Goal: Obtain resource: Download file/media

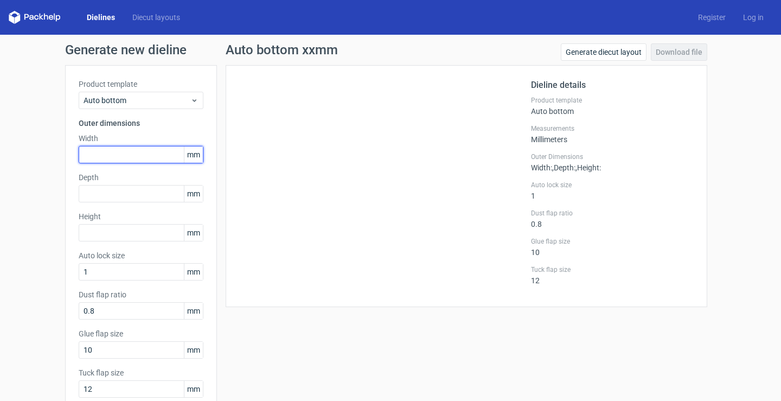
click at [129, 154] on input "text" at bounding box center [141, 154] width 125 height 17
type input "100"
type input "50"
type input "130"
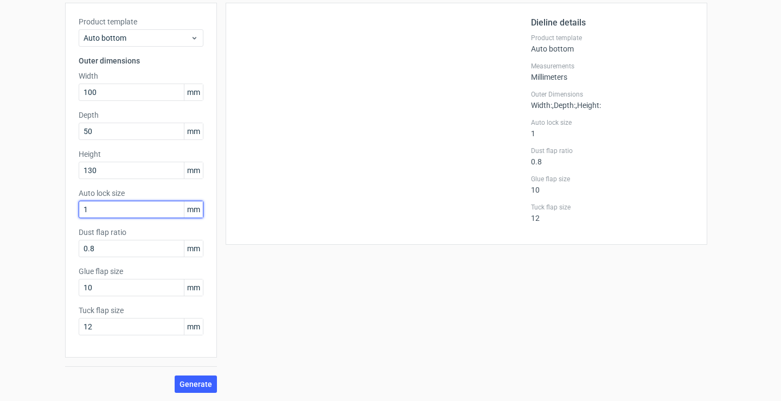
scroll to position [63, 0]
click at [199, 387] on span "Generate" at bounding box center [196, 384] width 33 height 8
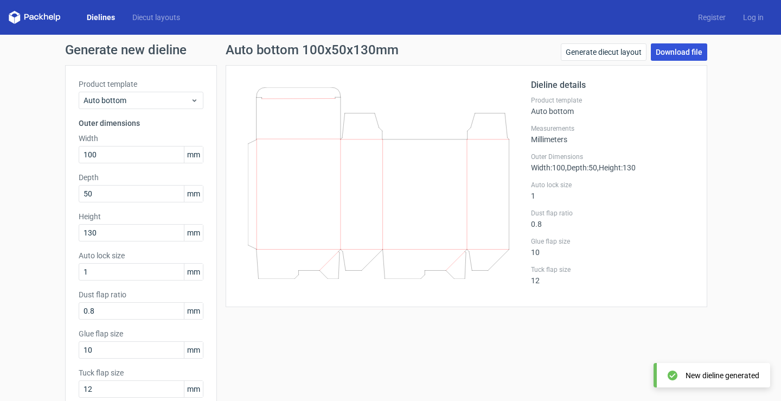
click at [673, 51] on link "Download file" at bounding box center [679, 51] width 56 height 17
click at [666, 47] on link "Download file" at bounding box center [679, 51] width 56 height 17
click at [684, 56] on link "Download file" at bounding box center [679, 51] width 56 height 17
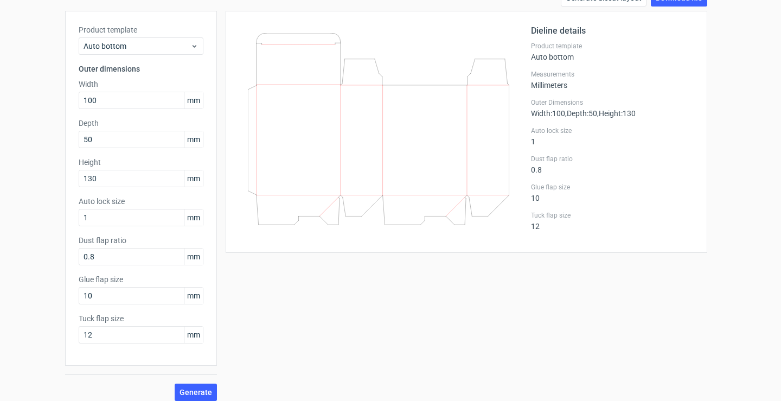
scroll to position [63, 0]
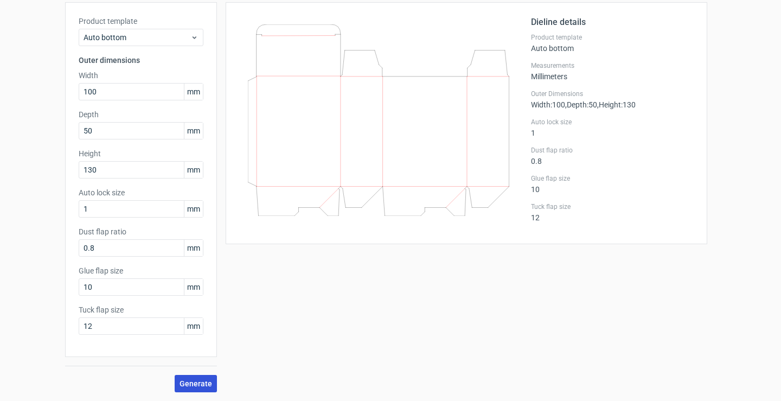
click at [185, 383] on span "Generate" at bounding box center [196, 384] width 33 height 8
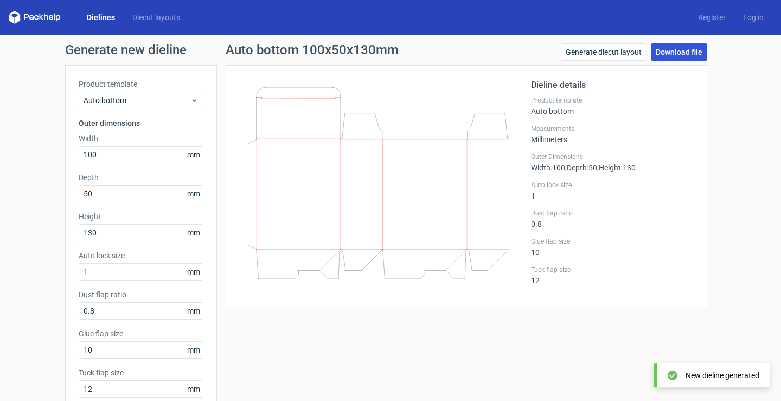
click at [667, 53] on link "Download file" at bounding box center [679, 51] width 56 height 17
click at [131, 16] on link "Diecut layouts" at bounding box center [156, 17] width 65 height 11
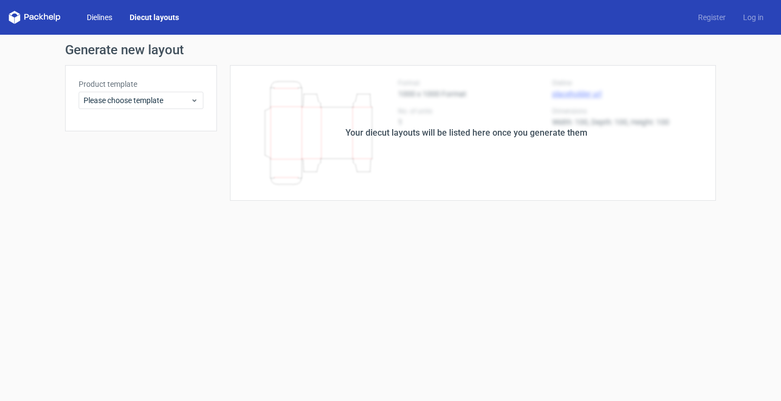
click at [92, 12] on link "Dielines" at bounding box center [99, 17] width 43 height 11
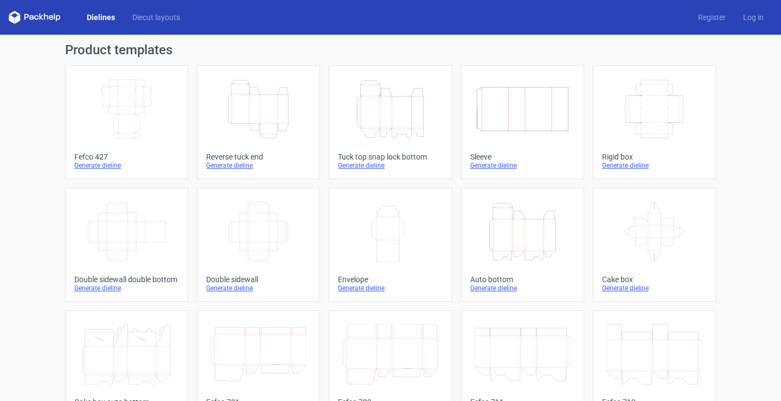
click at [17, 13] on icon at bounding box center [14, 13] width 11 height 5
click at [237, 152] on div "Reverse tuck end" at bounding box center [258, 156] width 105 height 9
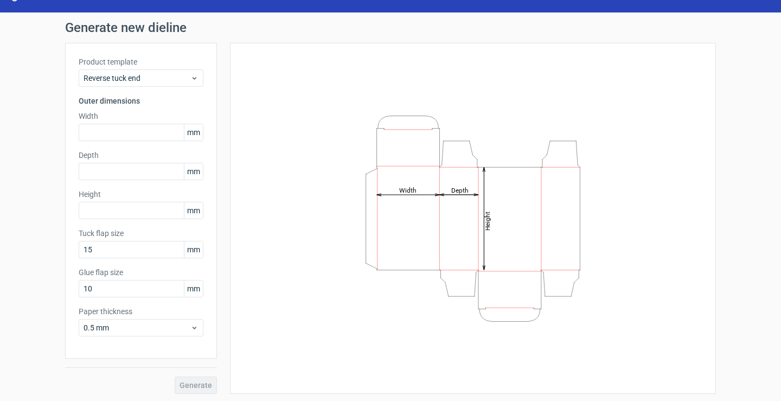
scroll to position [24, 0]
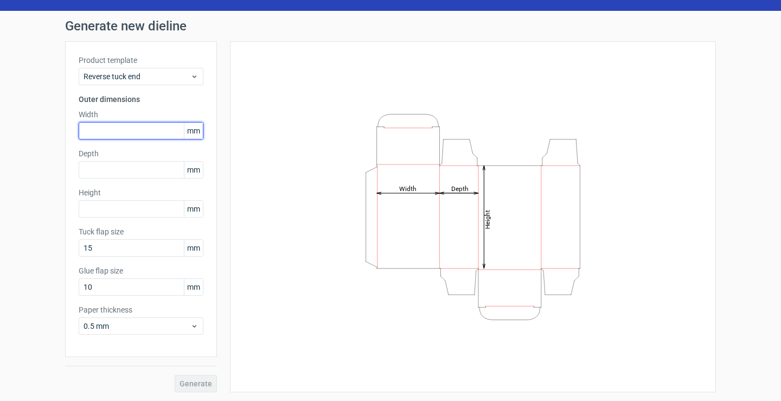
click at [114, 131] on input "text" at bounding box center [141, 130] width 125 height 17
type input "100"
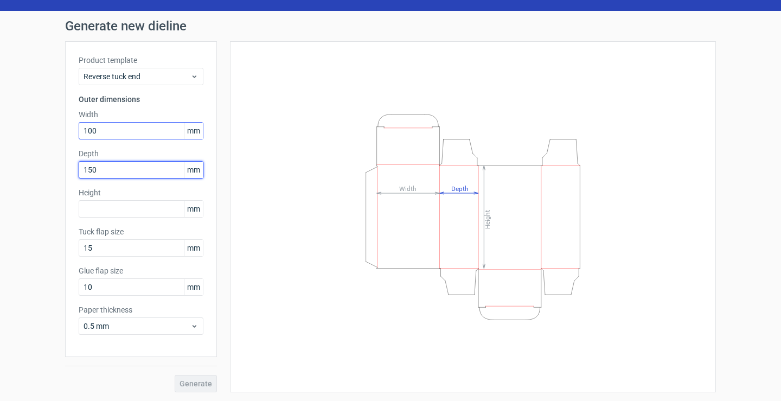
type input "150"
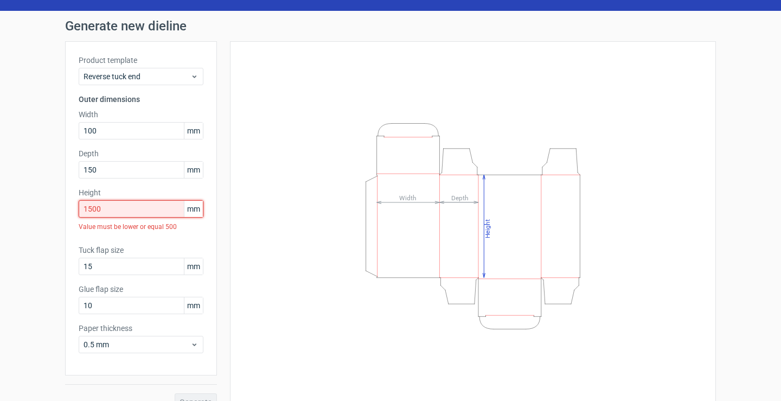
click at [98, 213] on input "1500" at bounding box center [141, 208] width 125 height 17
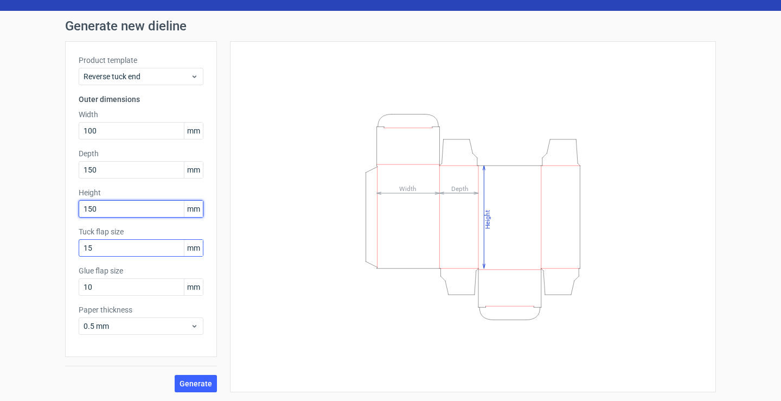
type input "150"
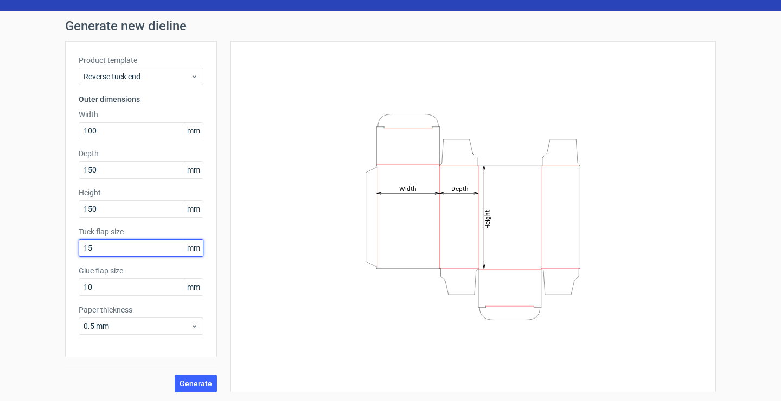
click at [133, 244] on input "15" at bounding box center [141, 247] width 125 height 17
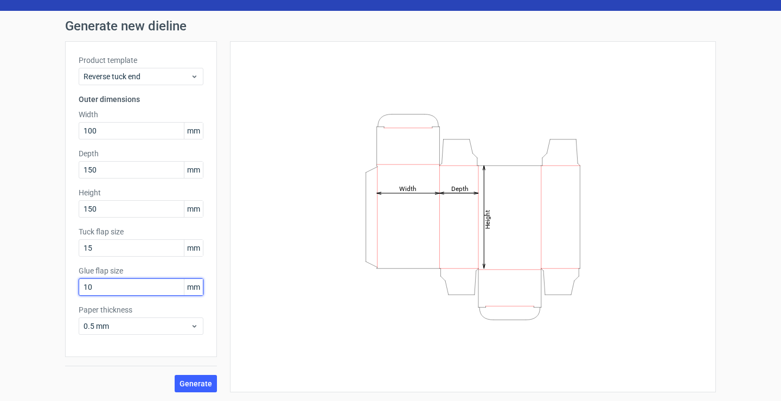
click at [134, 282] on input "10" at bounding box center [141, 286] width 125 height 17
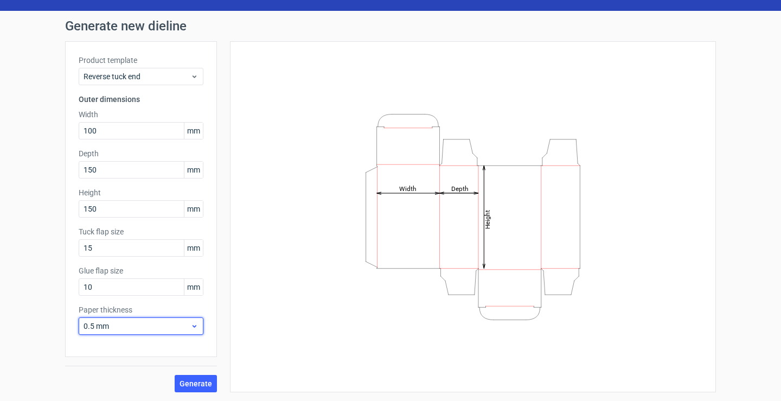
click at [136, 326] on span "0.5 mm" at bounding box center [137, 326] width 107 height 11
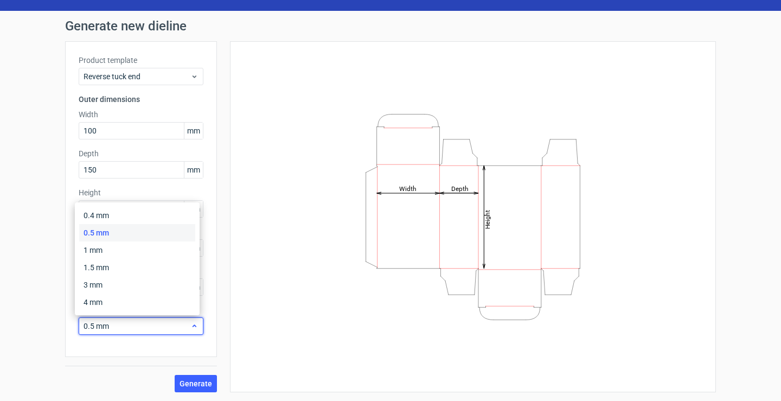
click at [136, 326] on span "0.5 mm" at bounding box center [137, 326] width 107 height 11
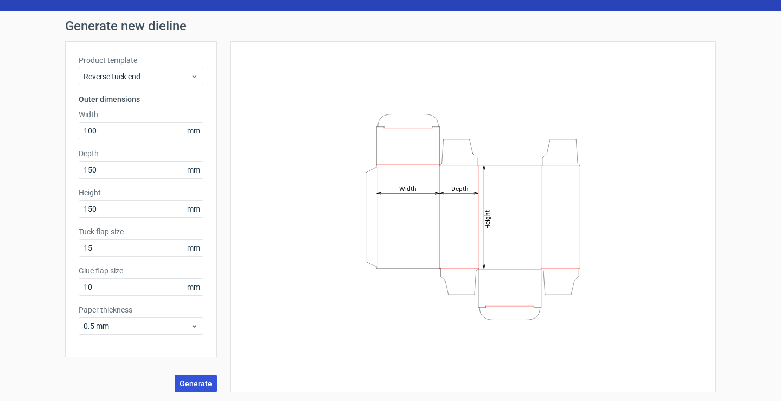
click at [191, 386] on span "Generate" at bounding box center [196, 384] width 33 height 8
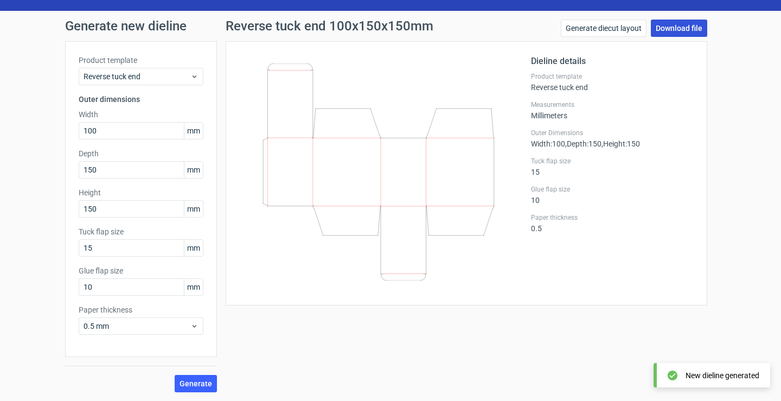
click at [684, 28] on link "Download file" at bounding box center [679, 28] width 56 height 17
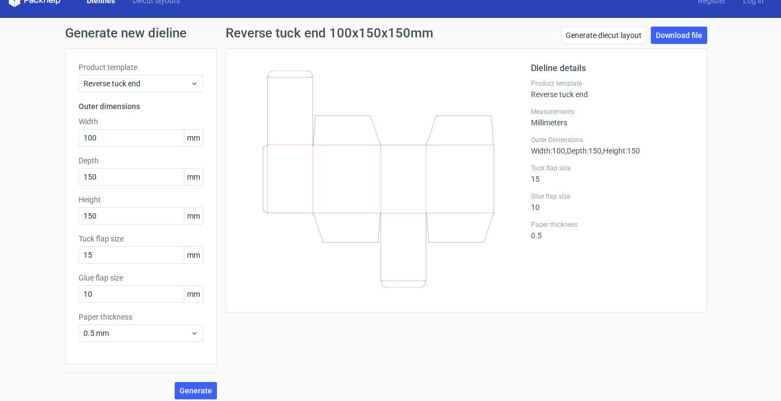
scroll to position [24, 0]
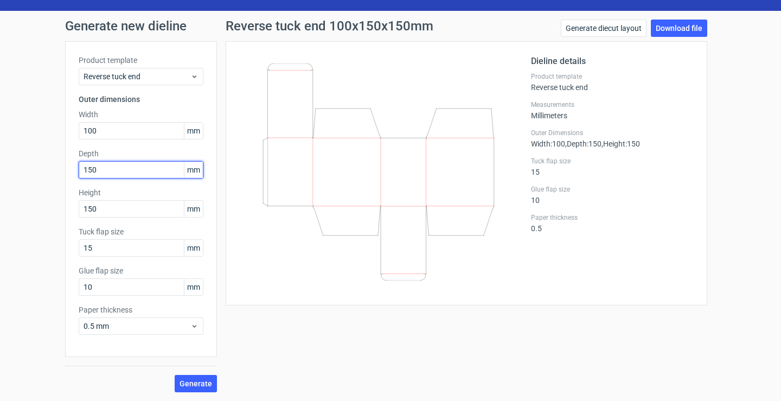
click at [117, 170] on input "150" at bounding box center [141, 169] width 125 height 17
drag, startPoint x: 117, startPoint y: 170, endPoint x: 22, endPoint y: 165, distance: 94.5
click at [22, 165] on div "Generate new dieline Product template Reverse tuck end Outer dimensions Width 1…" at bounding box center [390, 206] width 781 height 390
type input "100"
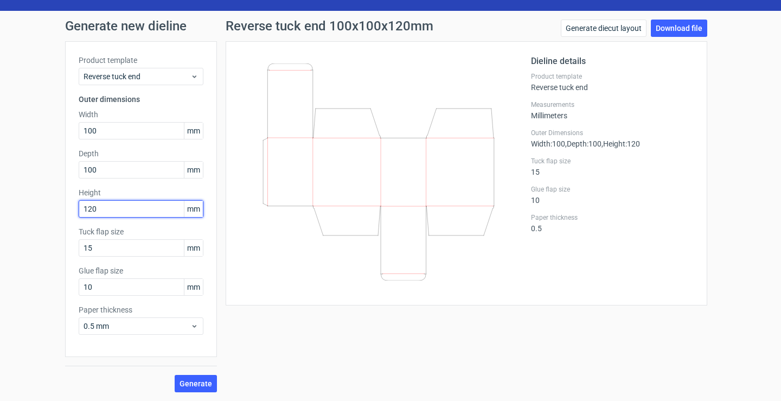
type input "120"
click at [190, 384] on span "Generate" at bounding box center [196, 384] width 33 height 8
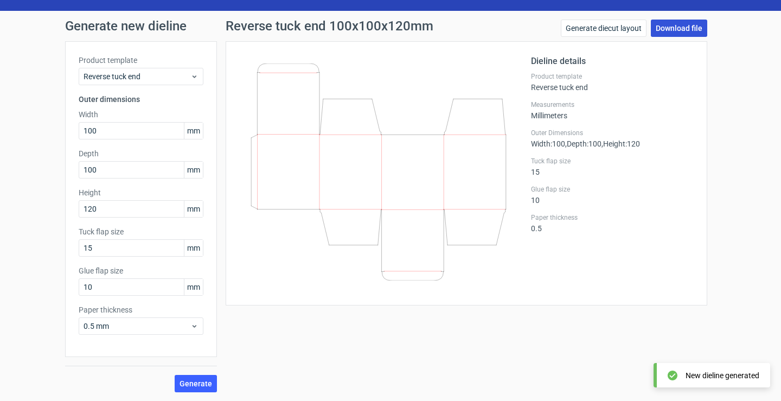
click at [675, 28] on link "Download file" at bounding box center [679, 28] width 56 height 17
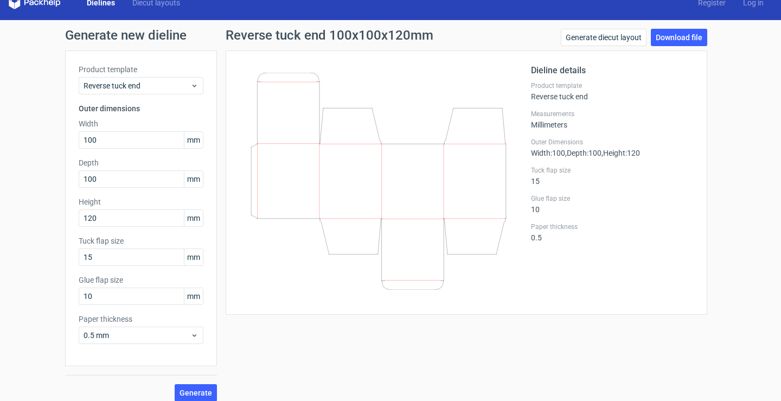
scroll to position [0, 0]
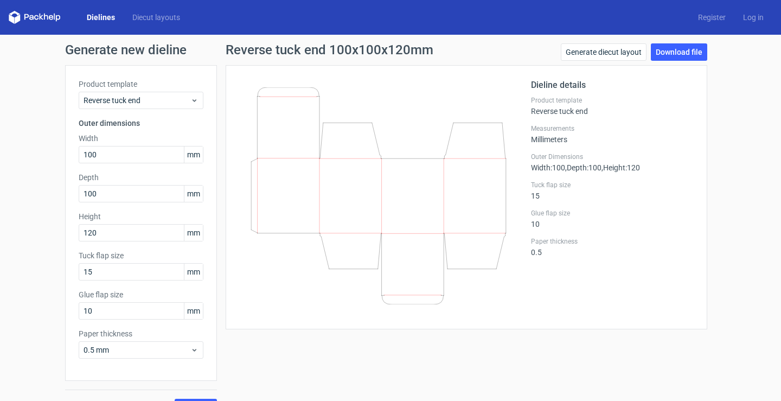
click at [110, 20] on link "Dielines" at bounding box center [101, 17] width 46 height 11
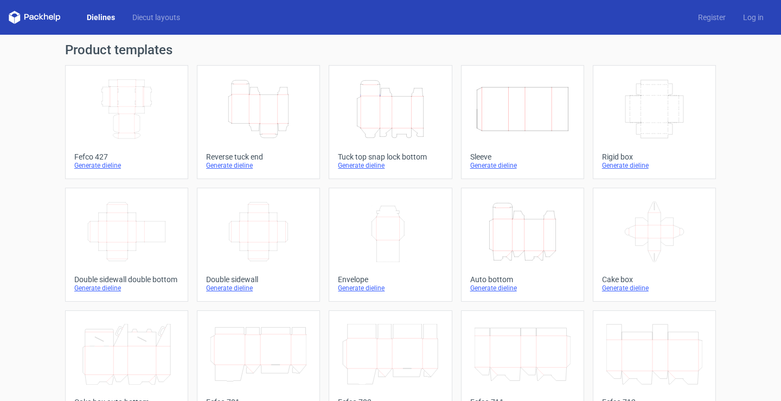
click at [498, 279] on div "Auto bottom" at bounding box center [522, 279] width 105 height 9
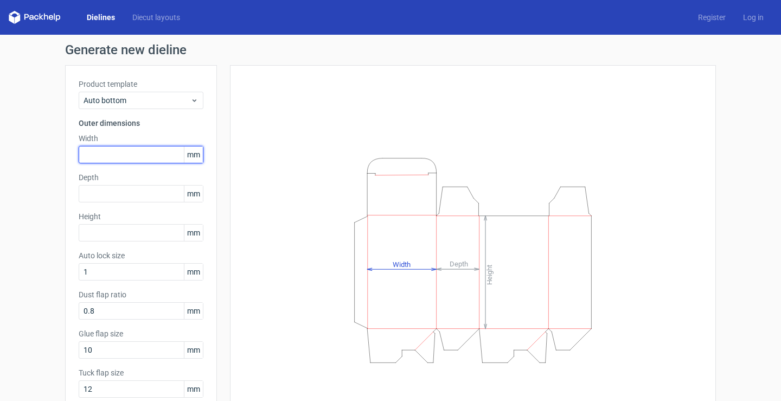
click at [116, 151] on input "text" at bounding box center [141, 154] width 125 height 17
type input "100"
type input "50"
type input "120"
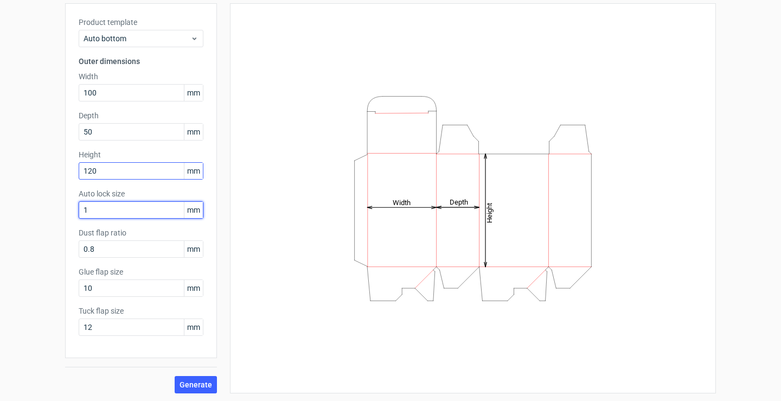
scroll to position [63, 0]
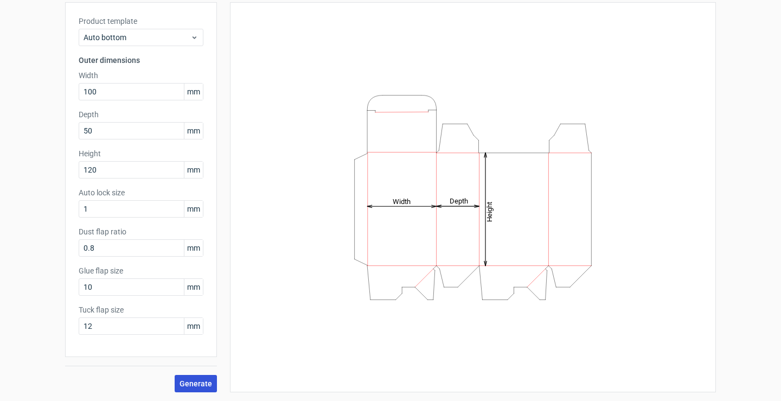
click at [188, 383] on span "Generate" at bounding box center [196, 384] width 33 height 8
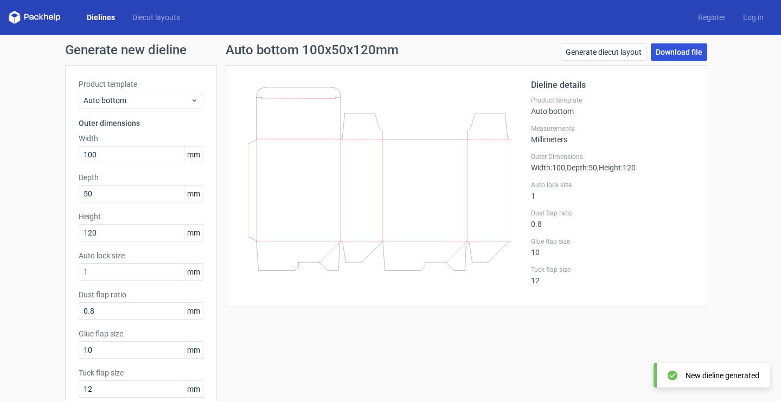
click at [661, 54] on link "Download file" at bounding box center [679, 51] width 56 height 17
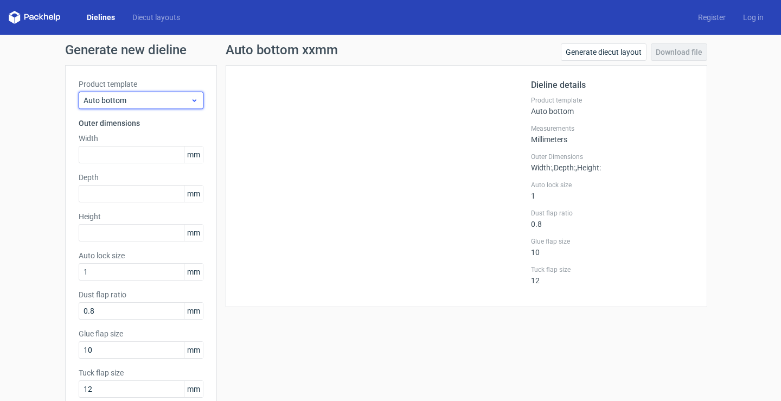
click at [117, 101] on span "Auto bottom" at bounding box center [137, 100] width 107 height 11
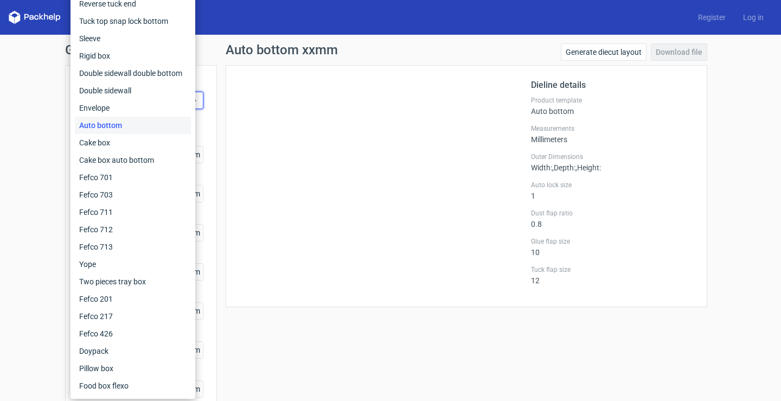
click at [348, 179] on div at bounding box center [385, 186] width 292 height 215
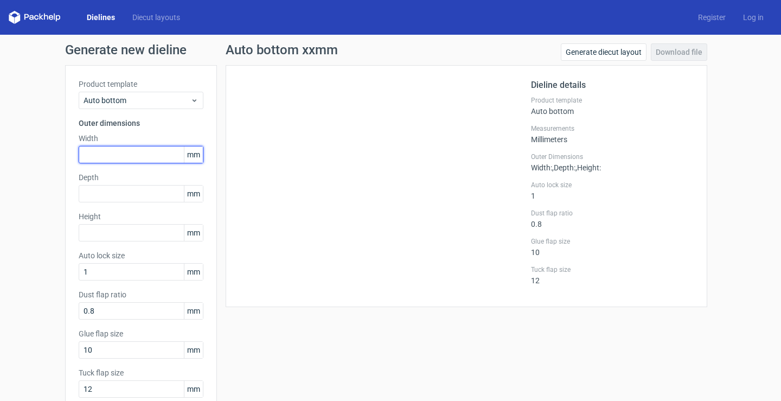
click at [105, 156] on input "text" at bounding box center [141, 154] width 125 height 17
type input "100"
type input "60"
type input "120"
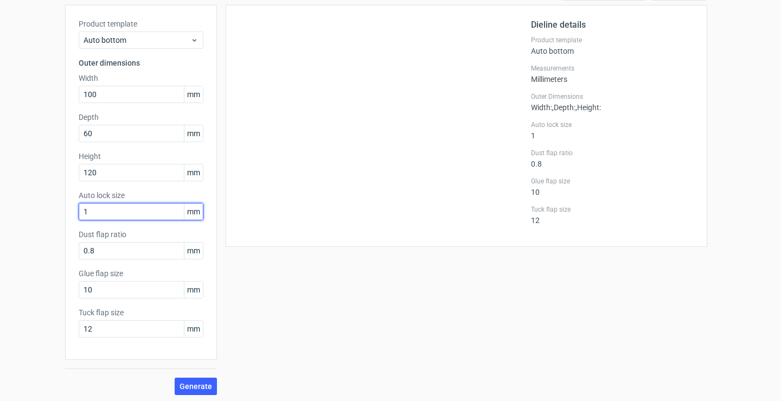
scroll to position [63, 0]
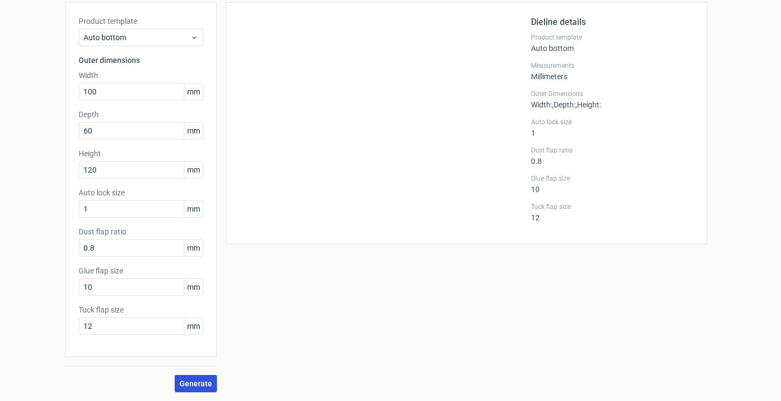
click at [201, 384] on span "Generate" at bounding box center [196, 384] width 33 height 8
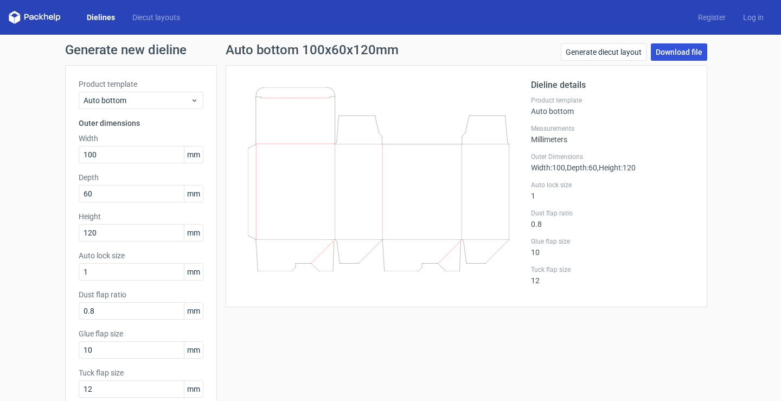
click at [677, 53] on link "Download file" at bounding box center [679, 51] width 56 height 17
click at [98, 15] on link "Dielines" at bounding box center [101, 17] width 46 height 11
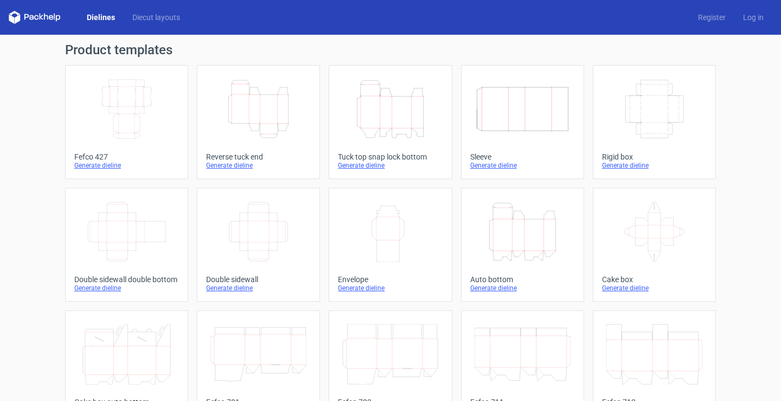
click at [256, 105] on icon "Height Depth Width" at bounding box center [259, 109] width 96 height 61
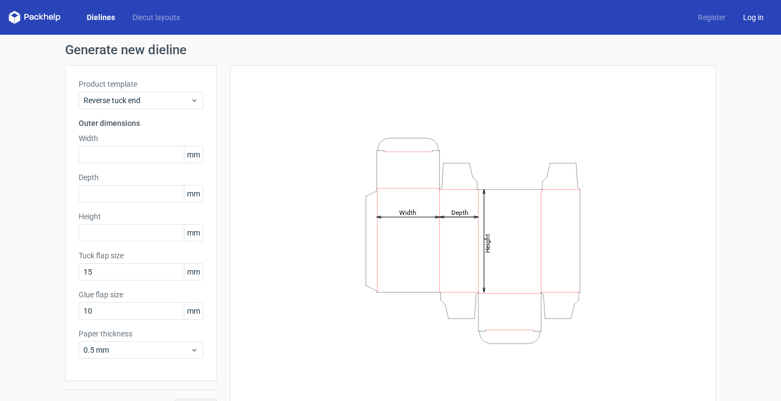
click at [746, 22] on link "Log in" at bounding box center [754, 17] width 38 height 11
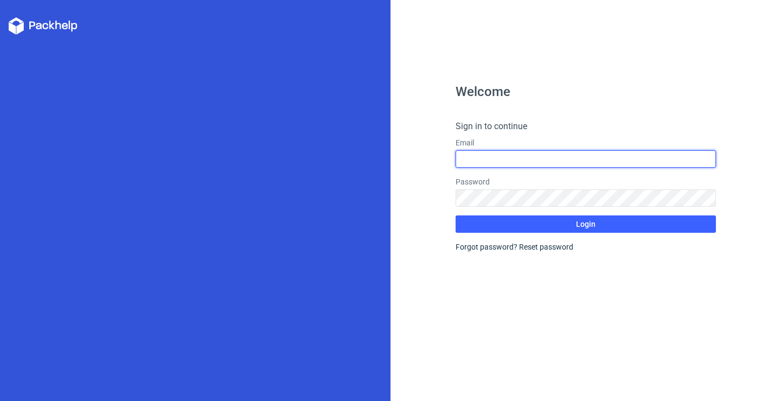
click at [532, 162] on input "text" at bounding box center [586, 158] width 260 height 17
type input "smrupeshreddy@gmail.com"
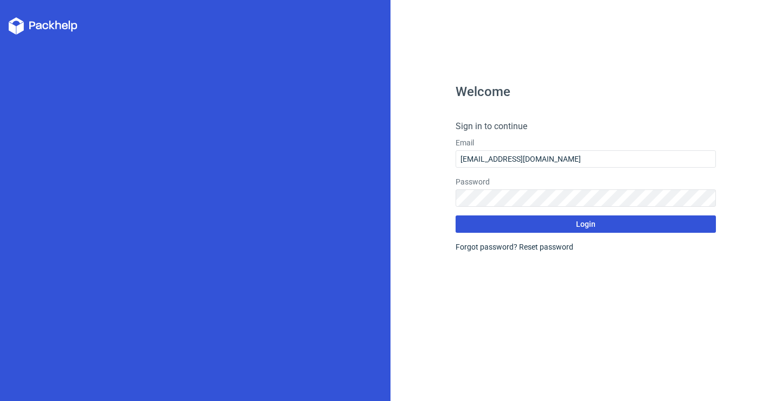
click at [535, 230] on button "Login" at bounding box center [586, 223] width 260 height 17
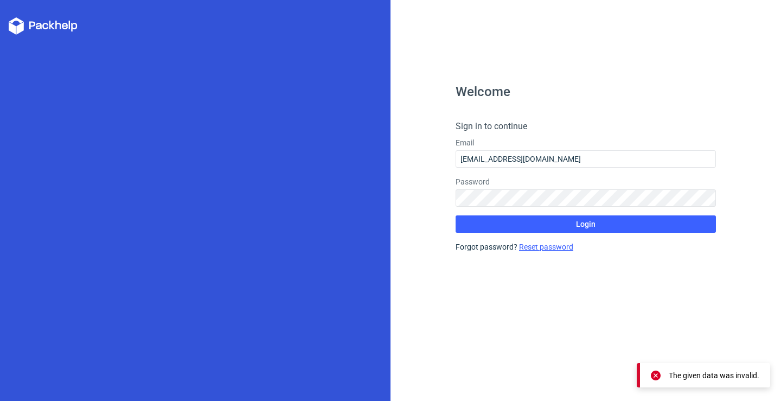
click at [535, 247] on link "Reset password" at bounding box center [546, 247] width 54 height 9
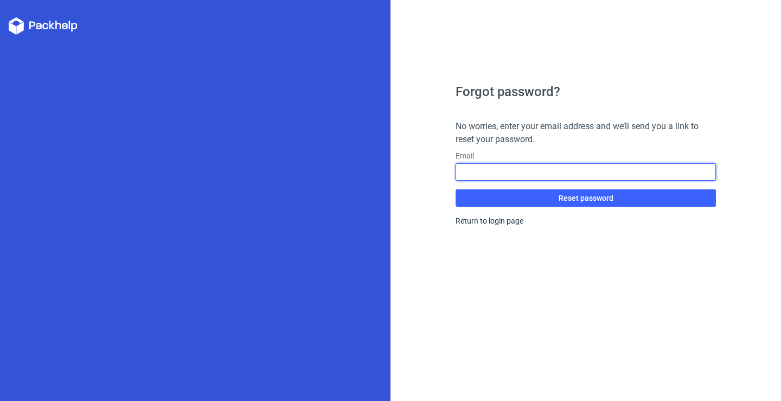
click at [522, 175] on input "text" at bounding box center [586, 171] width 260 height 17
type input "smrupeshreddy@gmail.com"
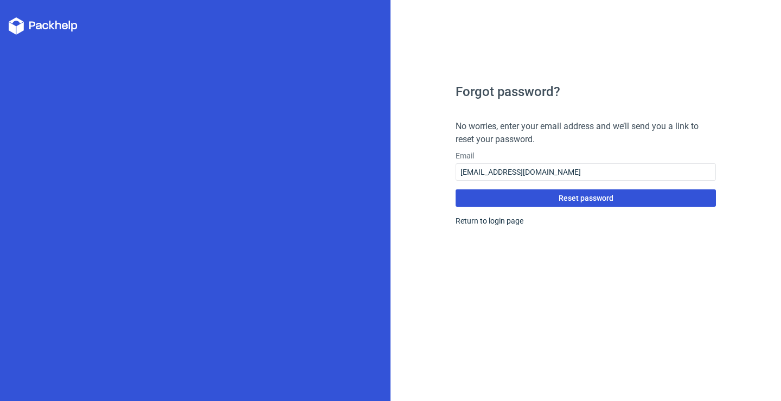
click at [545, 199] on button "Reset password" at bounding box center [586, 197] width 260 height 17
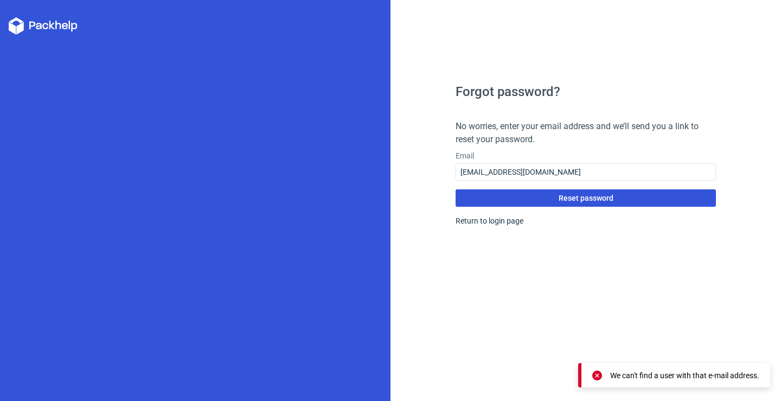
click at [527, 194] on button "Reset password" at bounding box center [586, 197] width 260 height 17
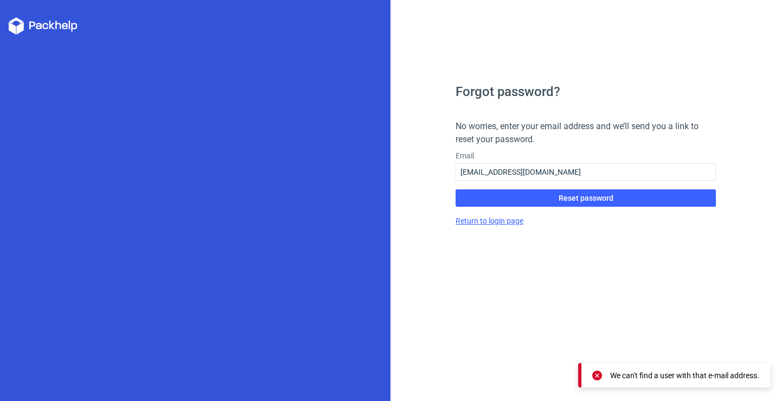
click at [493, 222] on link "Return to login page" at bounding box center [490, 220] width 68 height 9
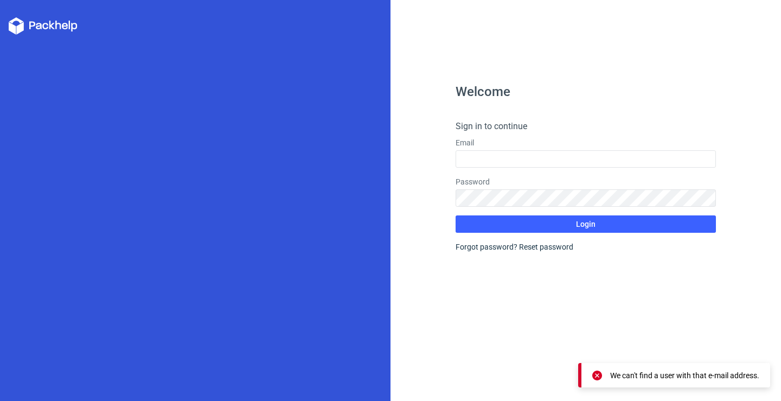
click at [40, 22] on icon at bounding box center [43, 25] width 69 height 17
click at [38, 25] on icon at bounding box center [43, 25] width 69 height 17
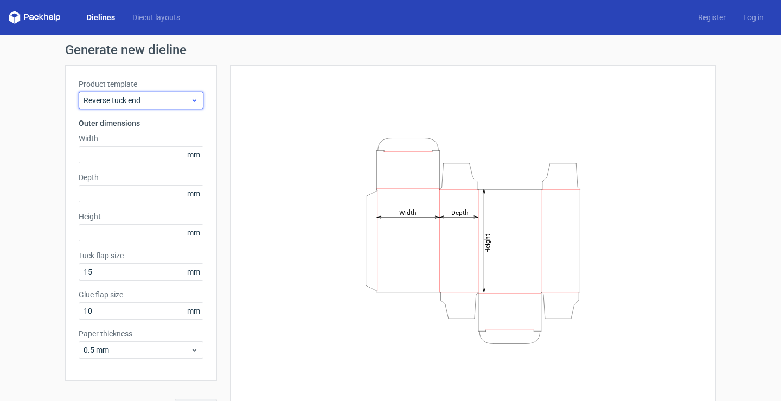
click at [147, 105] on span "Reverse tuck end" at bounding box center [137, 100] width 107 height 11
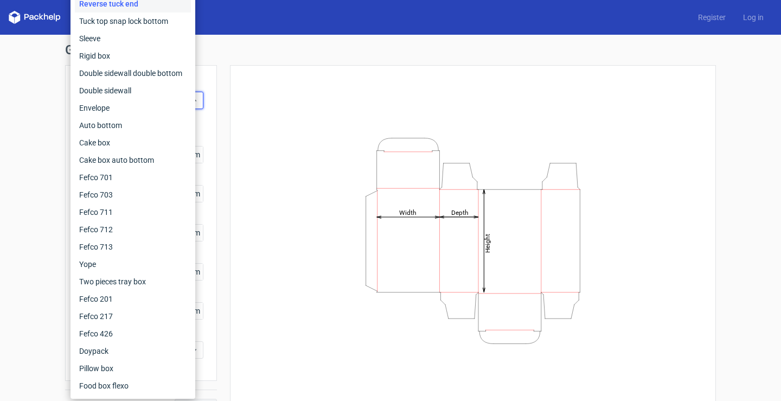
click at [391, 91] on div "Height Depth Width" at bounding box center [473, 241] width 459 height 324
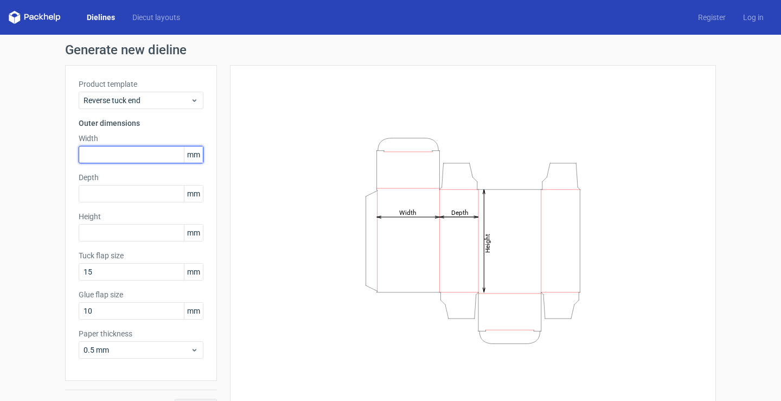
click at [113, 151] on input "text" at bounding box center [141, 154] width 125 height 17
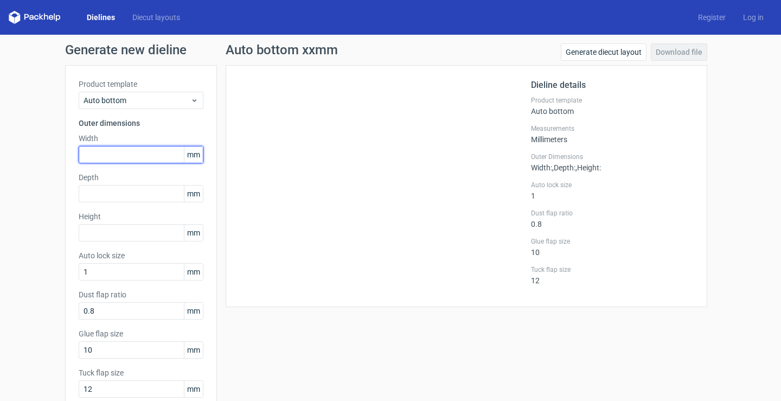
click at [128, 161] on input "text" at bounding box center [141, 154] width 125 height 17
type input "100"
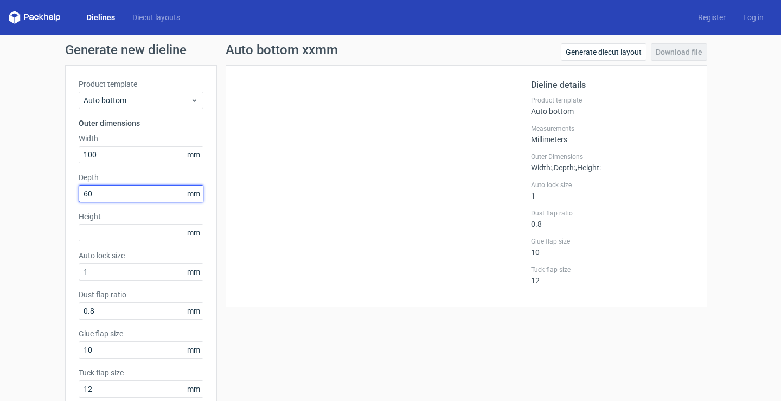
type input "60"
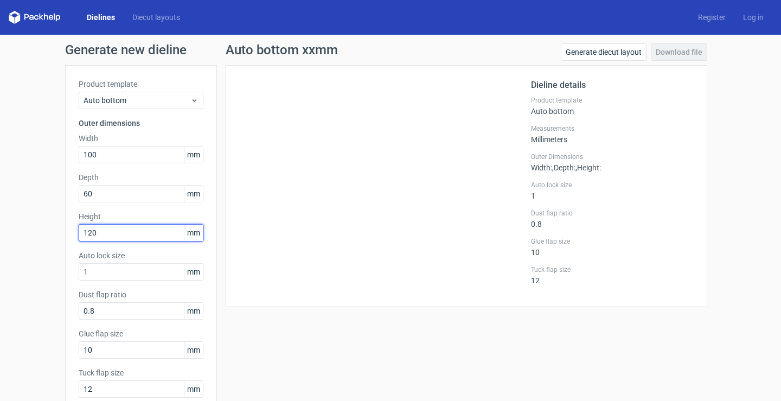
type input "120"
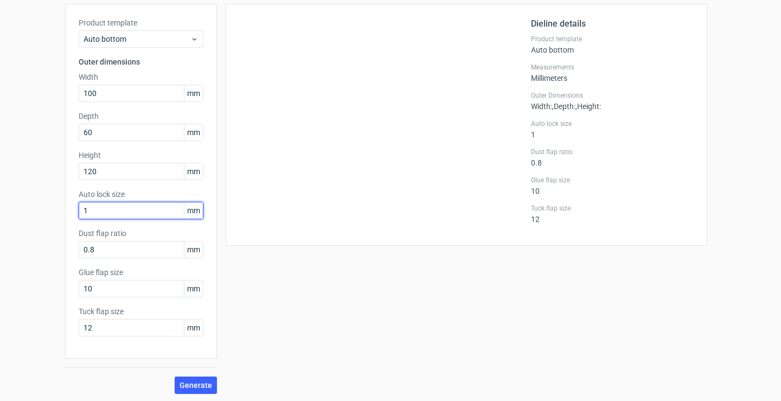
scroll to position [63, 0]
click at [182, 382] on span "Generate" at bounding box center [196, 384] width 33 height 8
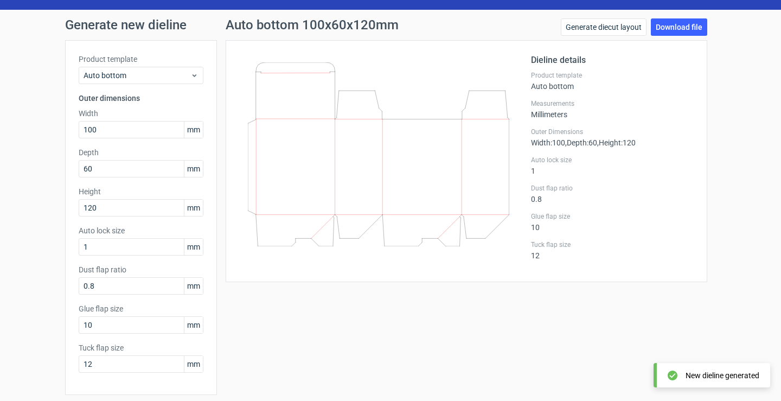
scroll to position [9, 0]
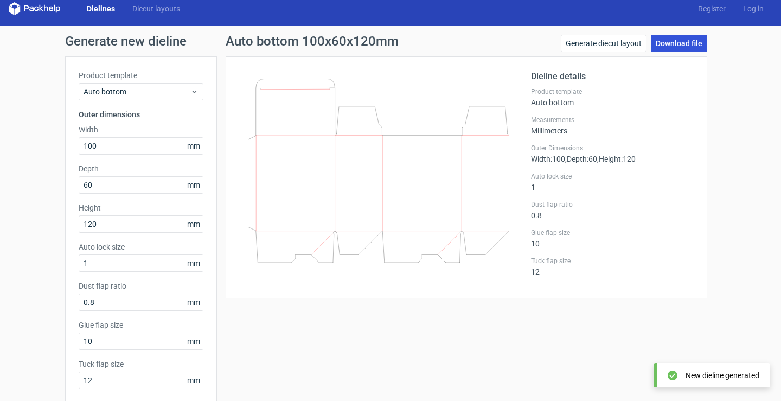
click at [668, 46] on link "Download file" at bounding box center [679, 43] width 56 height 17
